Goal: Task Accomplishment & Management: Use online tool/utility

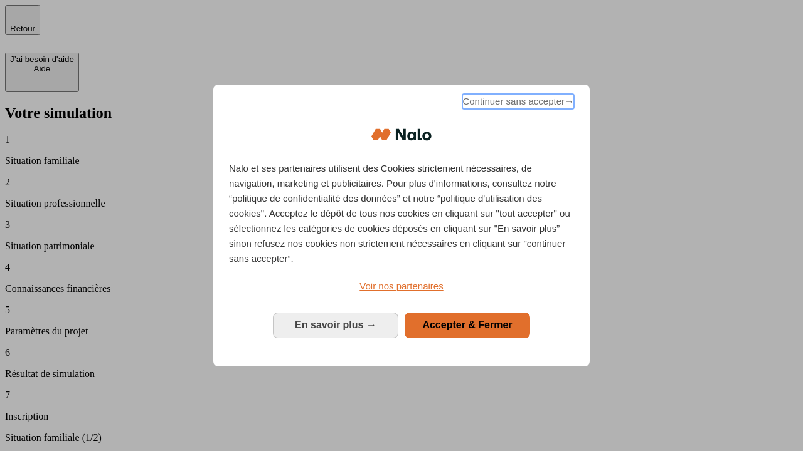
click at [517, 103] on span "Continuer sans accepter →" at bounding box center [518, 101] width 112 height 15
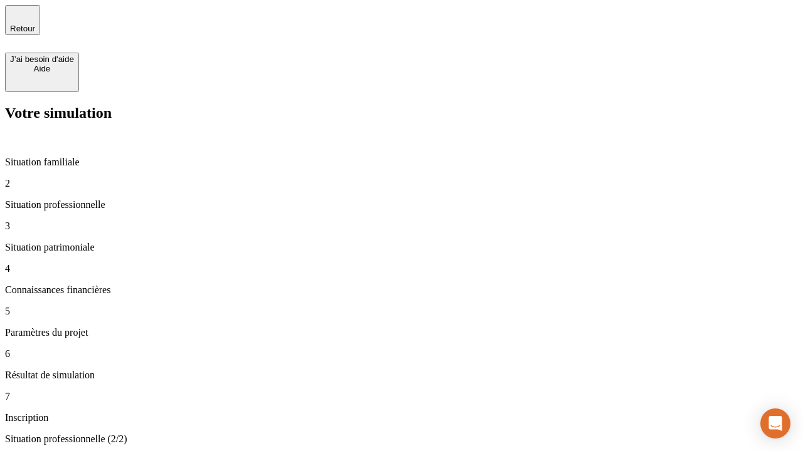
type input "30 000"
